Goal: Task Accomplishment & Management: Manage account settings

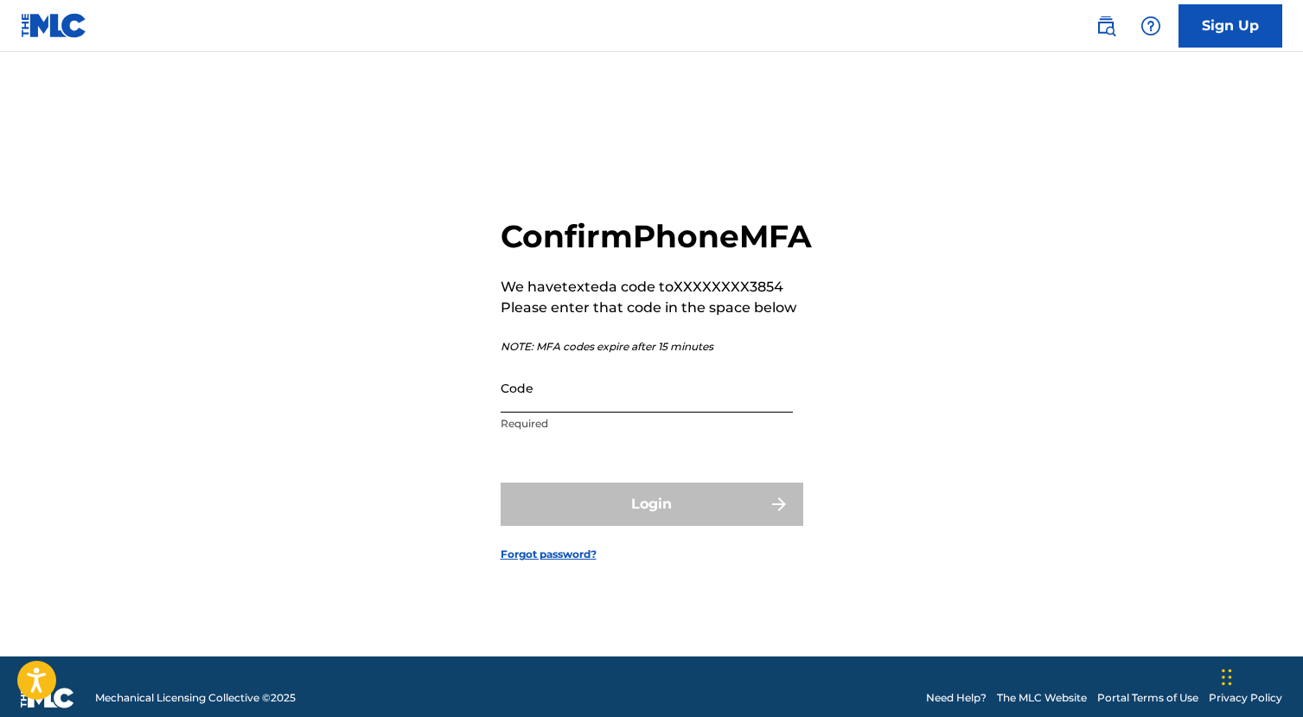
click at [536, 412] on input "Code" at bounding box center [647, 387] width 292 height 49
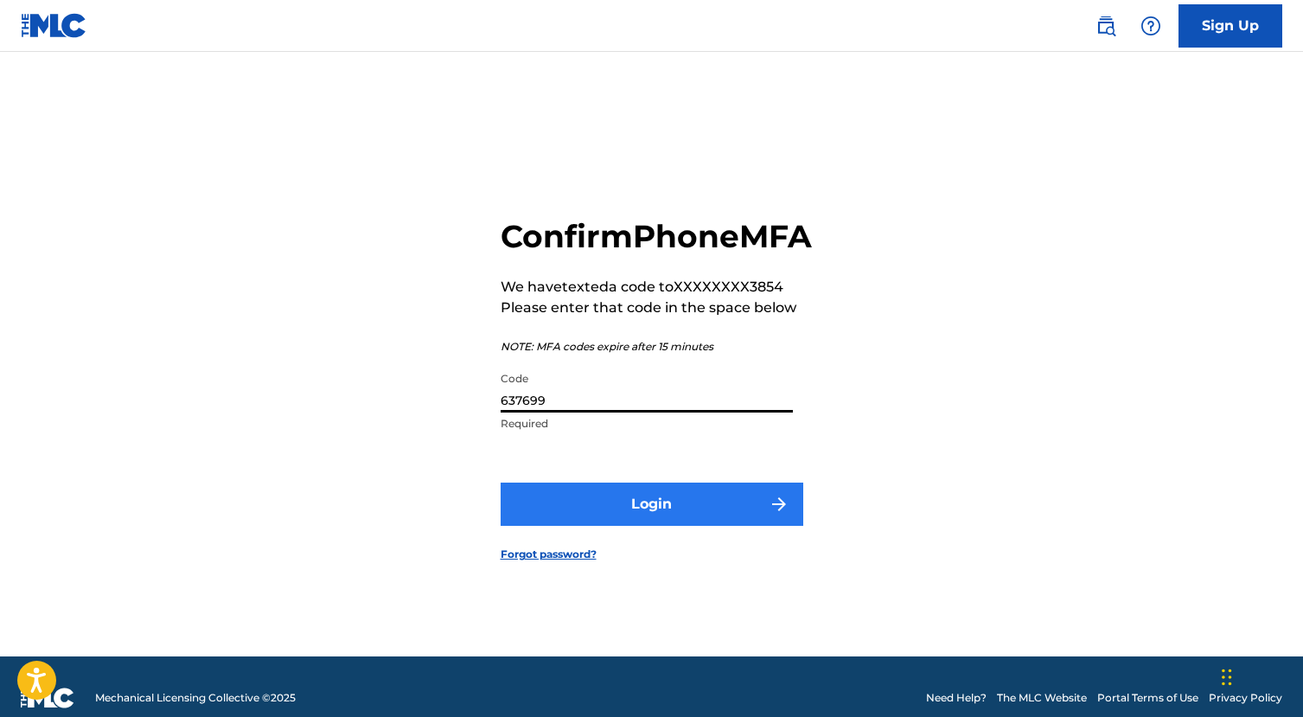
type input "637699"
click at [609, 512] on button "Login" at bounding box center [652, 503] width 303 height 43
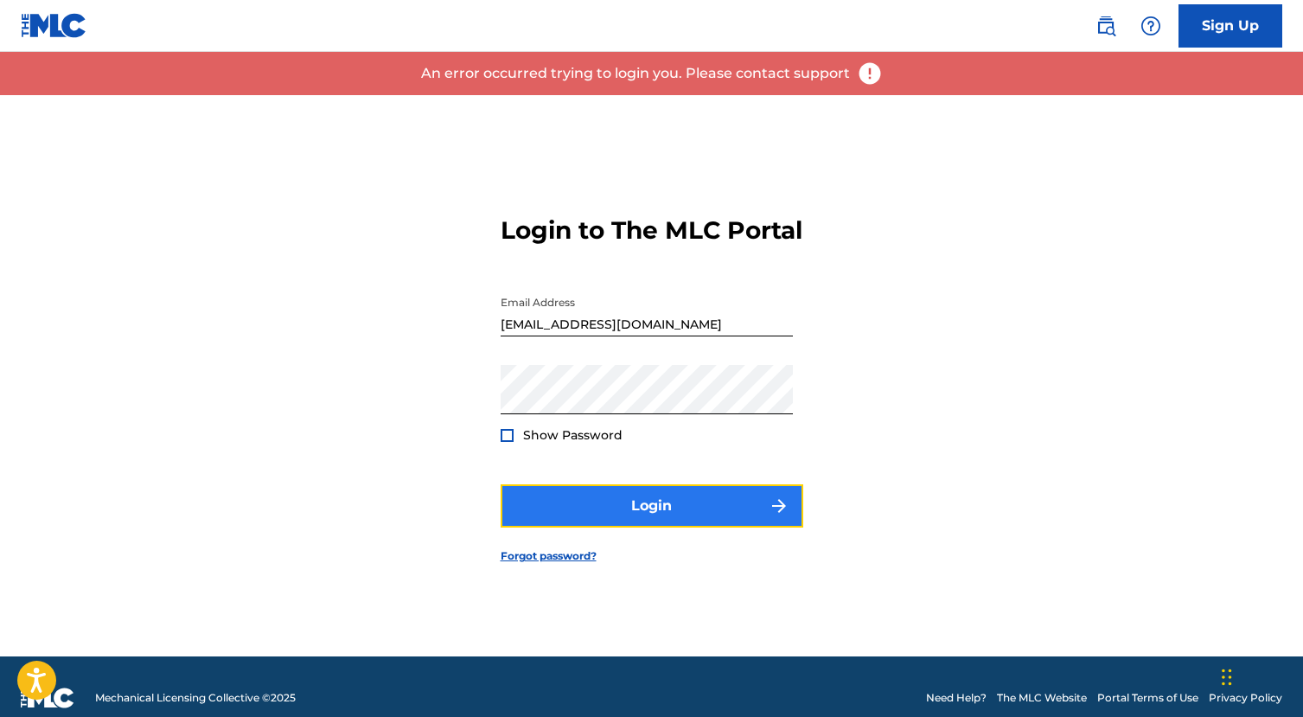
click at [665, 510] on button "Login" at bounding box center [652, 505] width 303 height 43
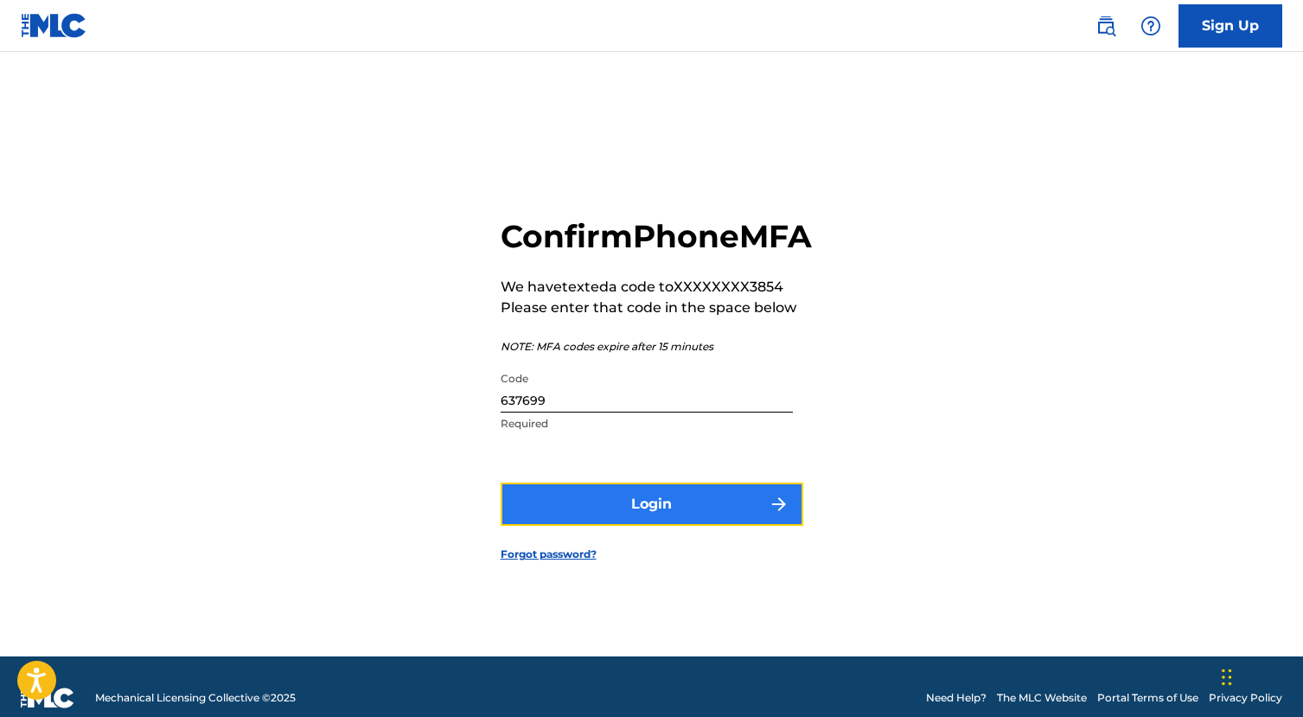
click at [609, 523] on button "Login" at bounding box center [652, 503] width 303 height 43
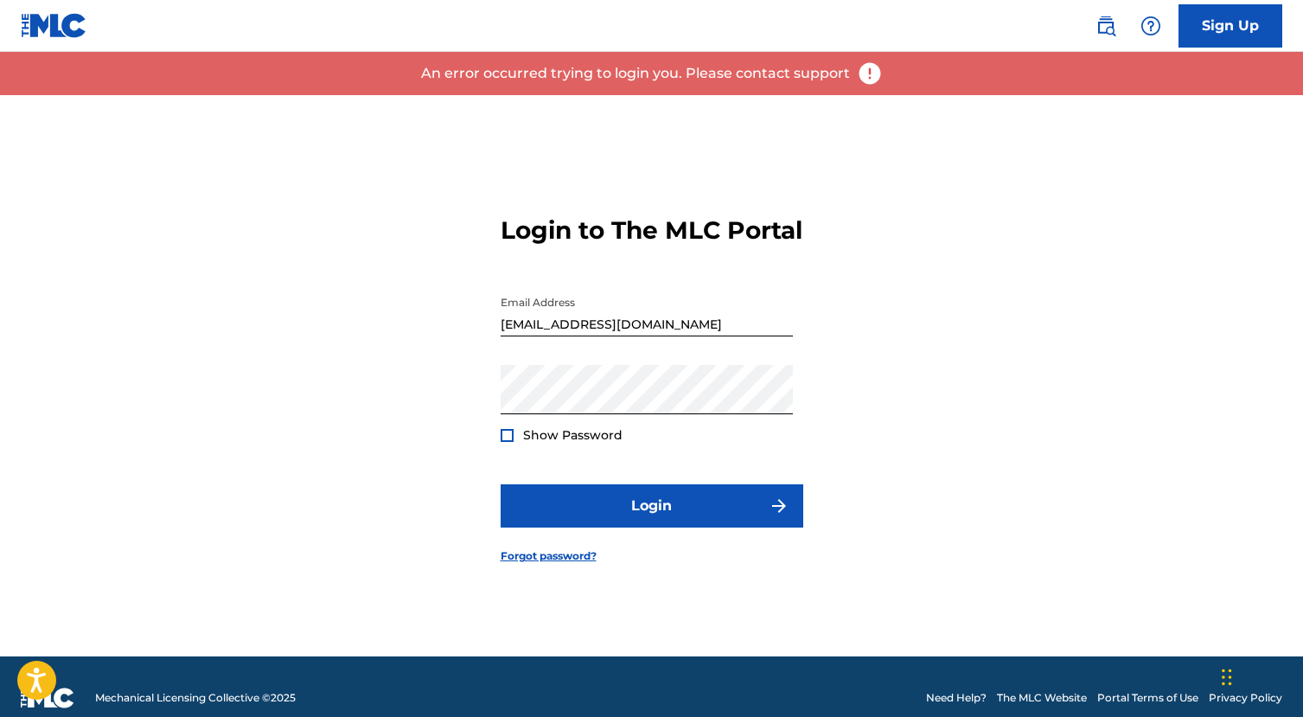
click at [954, 278] on div "Login to The MLC Portal Email Address [EMAIL_ADDRESS][DOMAIN_NAME] Password Sho…" at bounding box center [652, 375] width 1210 height 561
click at [1218, 13] on link "Sign Up" at bounding box center [1230, 25] width 104 height 43
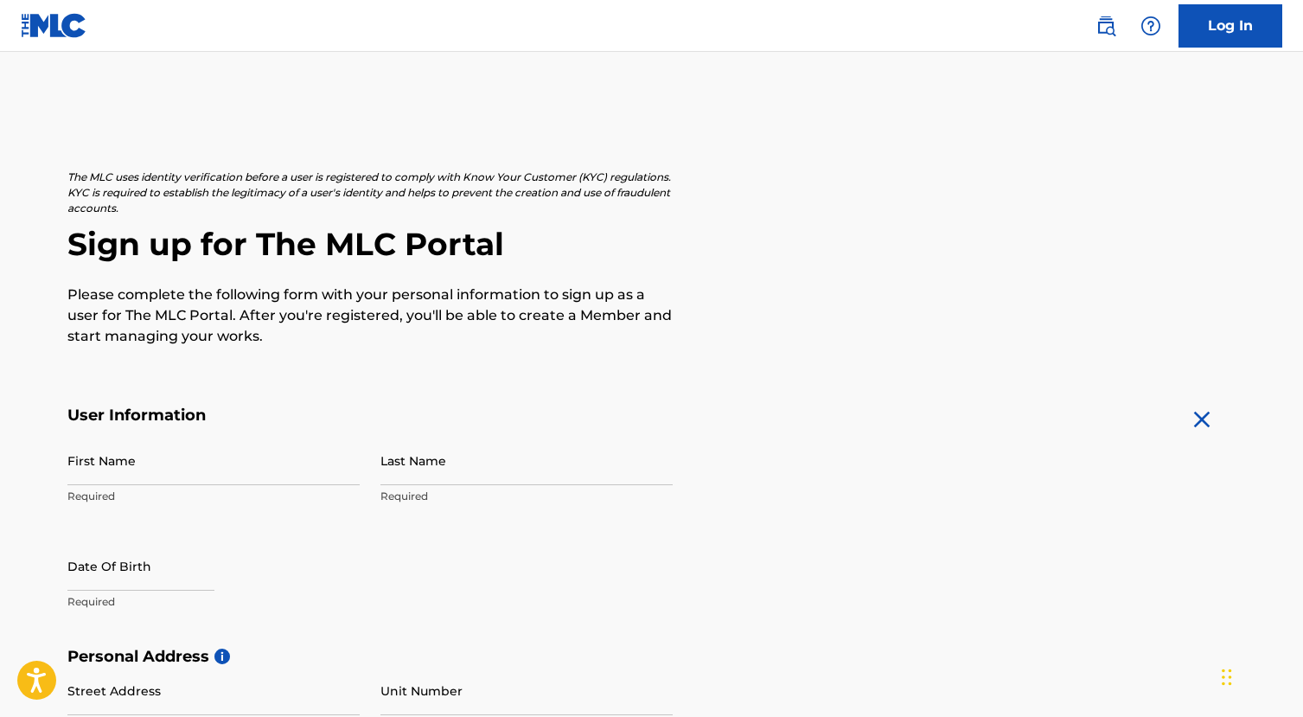
click at [697, 176] on div "The MLC uses identity verification before a user is registered to comply with K…" at bounding box center [651, 257] width 1169 height 177
click at [1225, 20] on link "Log In" at bounding box center [1230, 25] width 104 height 43
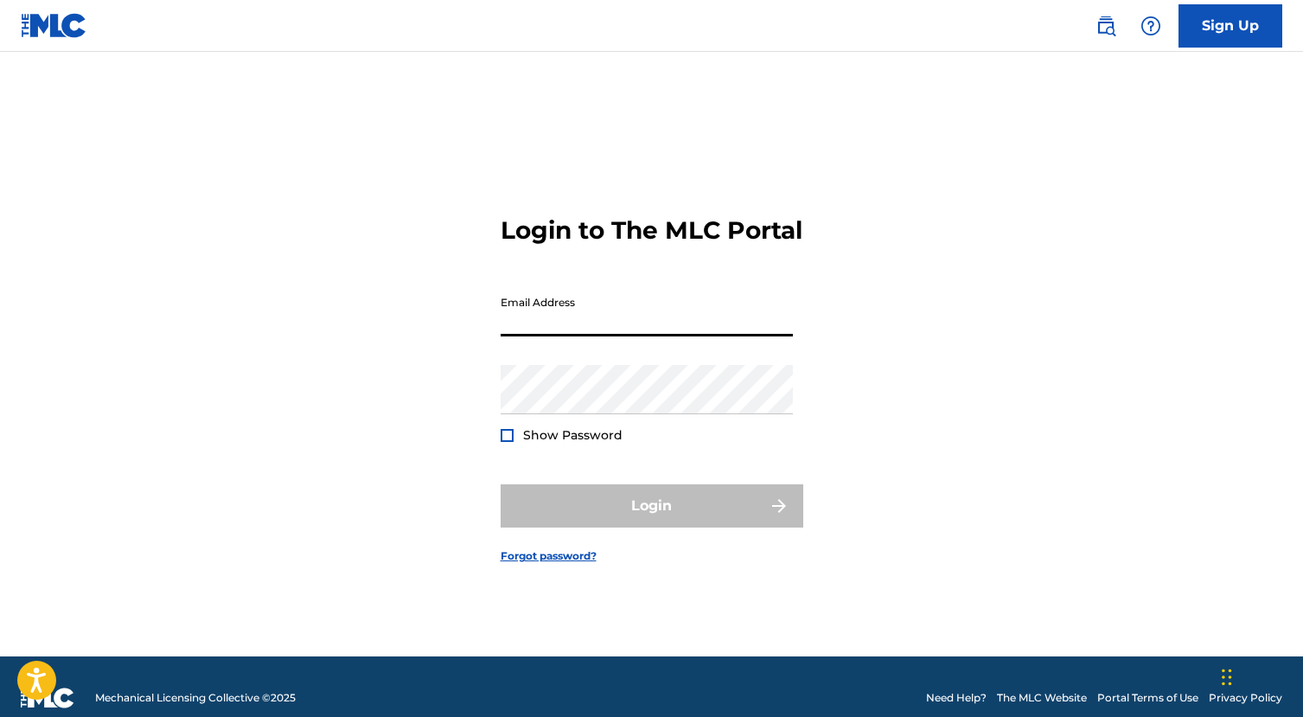
click at [586, 326] on input "Email Address" at bounding box center [647, 311] width 292 height 49
type input "[EMAIL_ADDRESS][DOMAIN_NAME]"
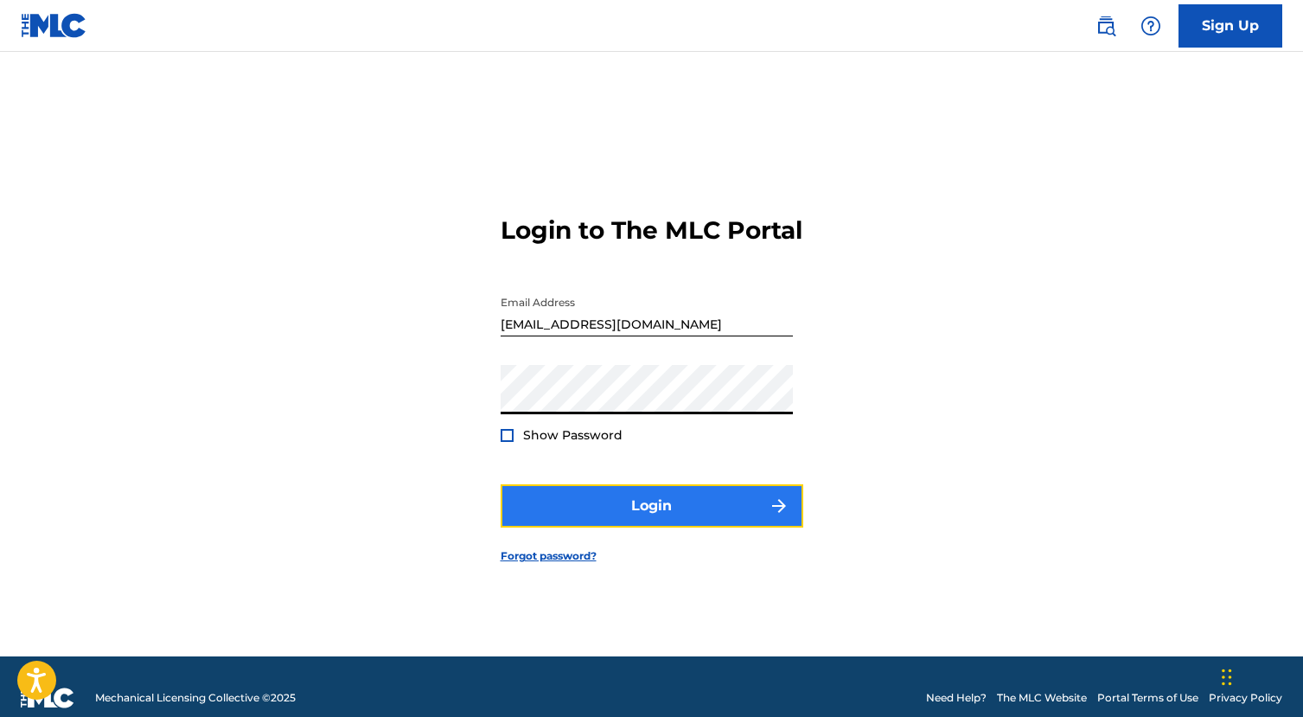
click at [639, 527] on button "Login" at bounding box center [652, 505] width 303 height 43
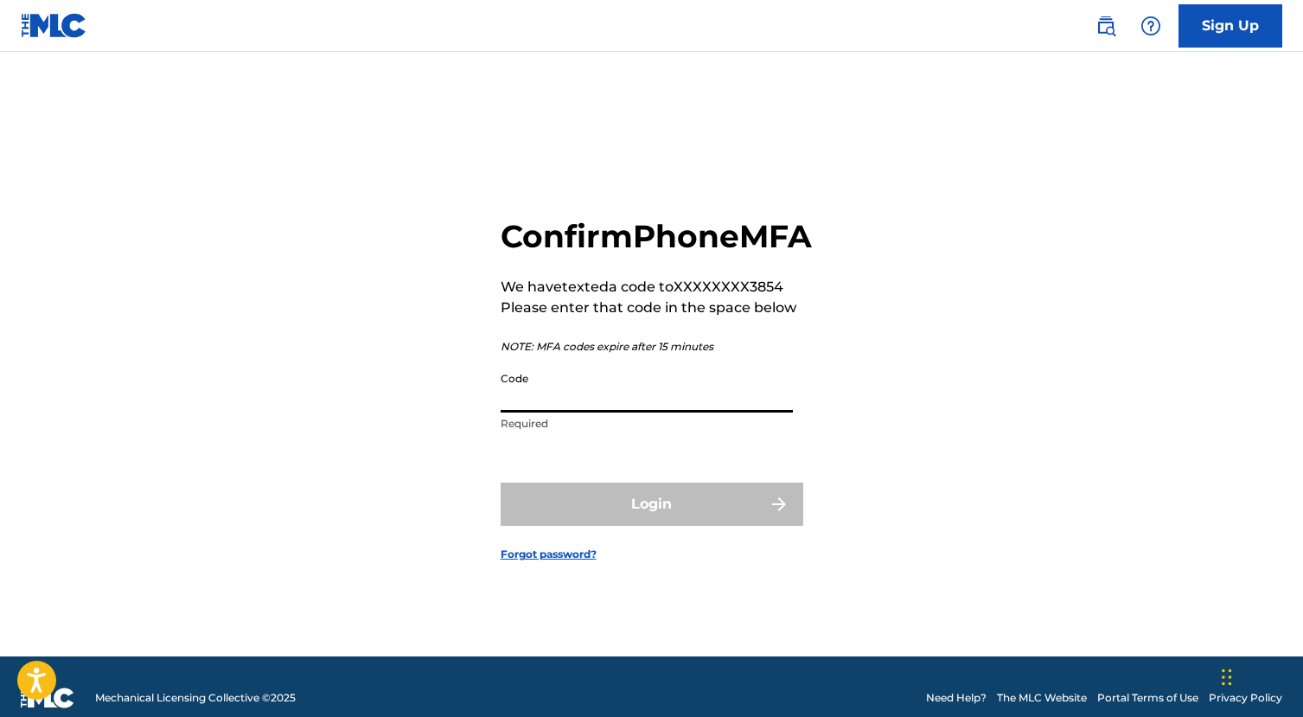
click at [564, 412] on input "Code" at bounding box center [647, 387] width 292 height 49
click at [1127, 522] on div "Confirm Phone MFA We have texted a code to XXXXXXXX3854 Please enter that code …" at bounding box center [652, 375] width 1210 height 561
click at [540, 412] on input "Code" at bounding box center [647, 387] width 292 height 49
click at [525, 412] on input "Code" at bounding box center [647, 387] width 292 height 49
click at [922, 284] on div "Confirm Phone MFA We have texted a code to XXXXXXXX3854 Please enter that code …" at bounding box center [652, 375] width 1210 height 561
